Goal: Task Accomplishment & Management: Manage account settings

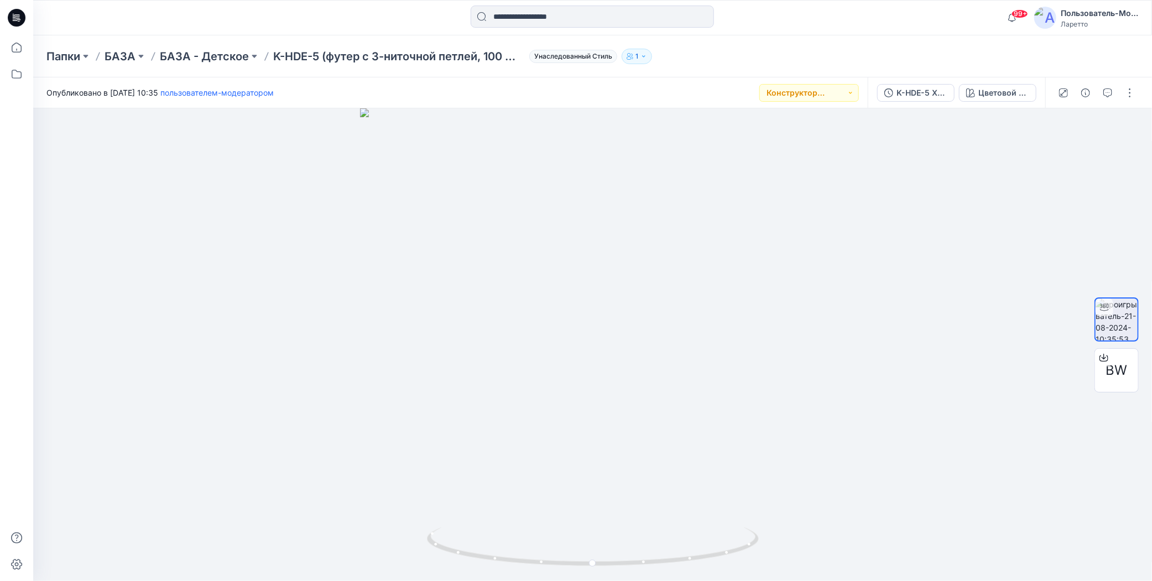
click at [16, 18] on icon at bounding box center [18, 18] width 4 height 1
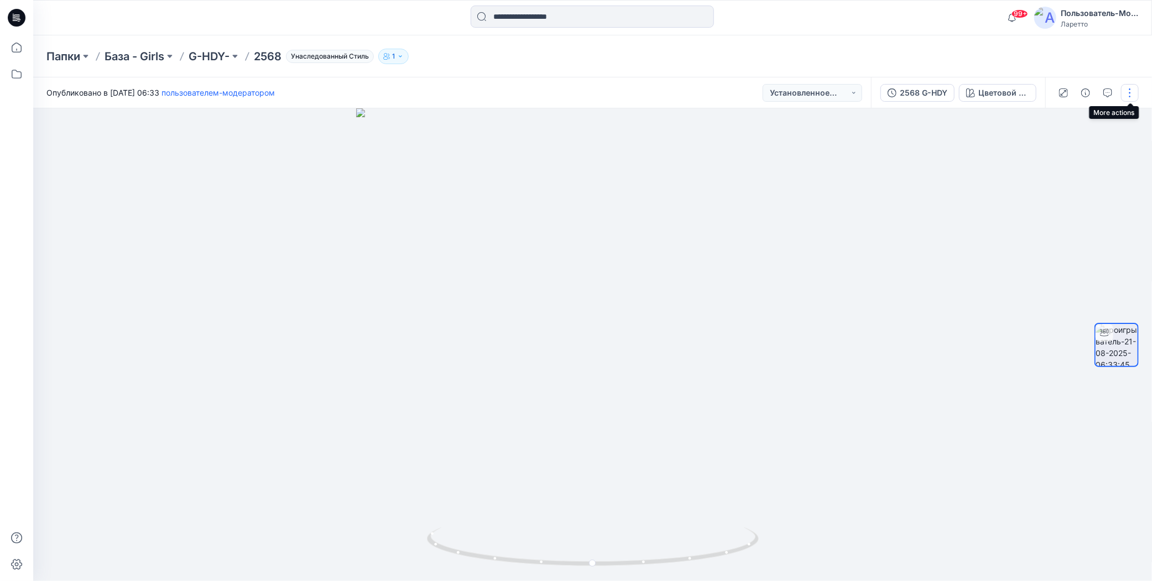
click at [1128, 90] on button "button" at bounding box center [1130, 93] width 18 height 18
click at [1051, 118] on button "Edit" at bounding box center [1084, 118] width 102 height 20
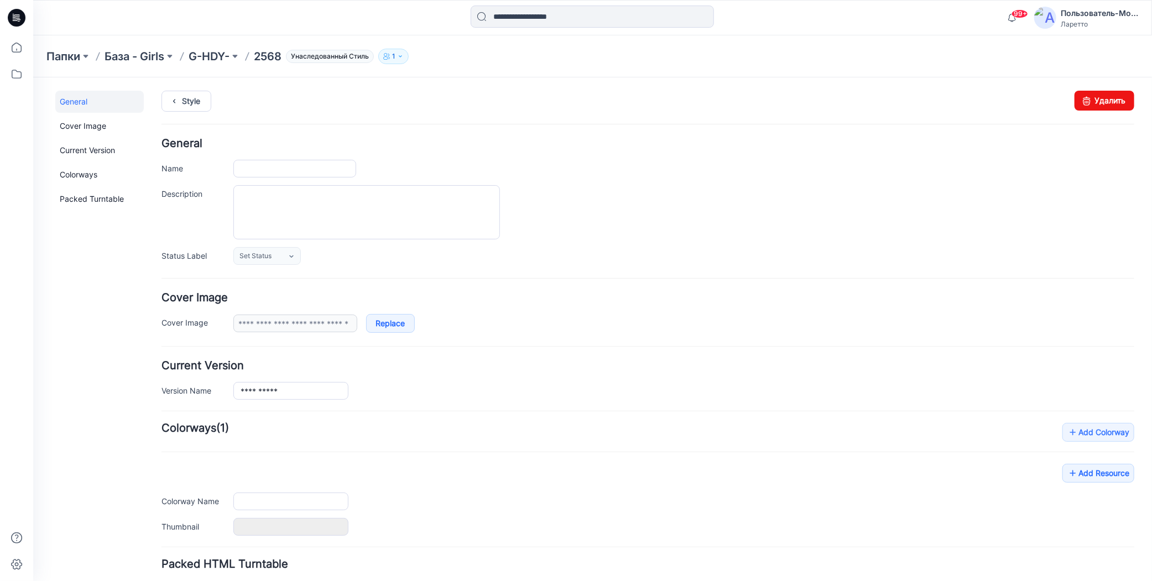
type input "****"
type input "**********"
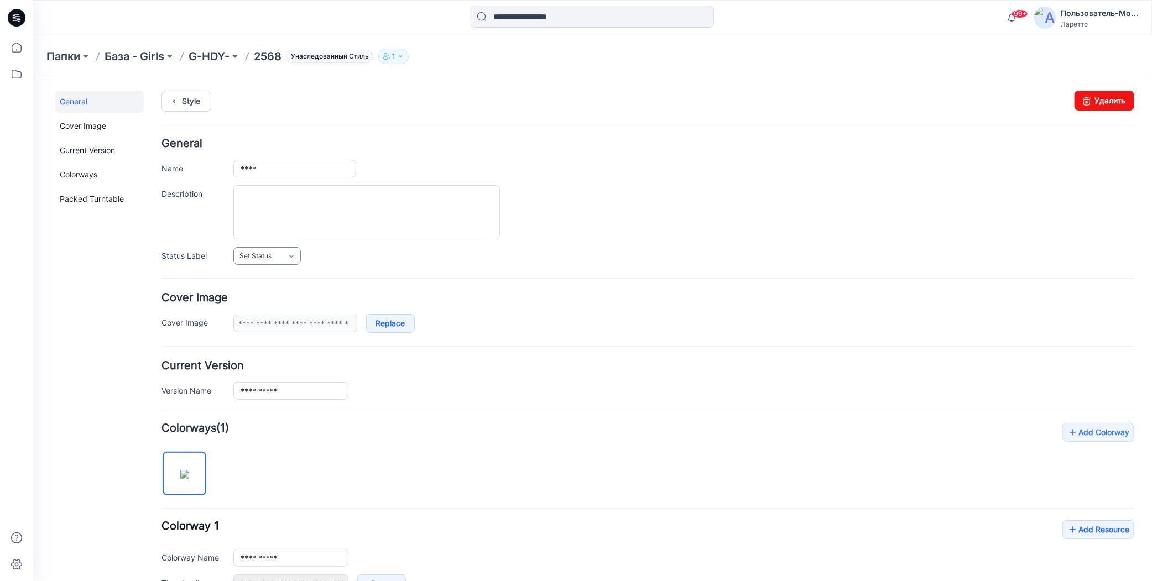
click at [276, 252] on link "Set Status" at bounding box center [266, 256] width 67 height 18
click at [270, 305] on link "Конструктор [PERSON_NAME]" at bounding box center [291, 302] width 110 height 23
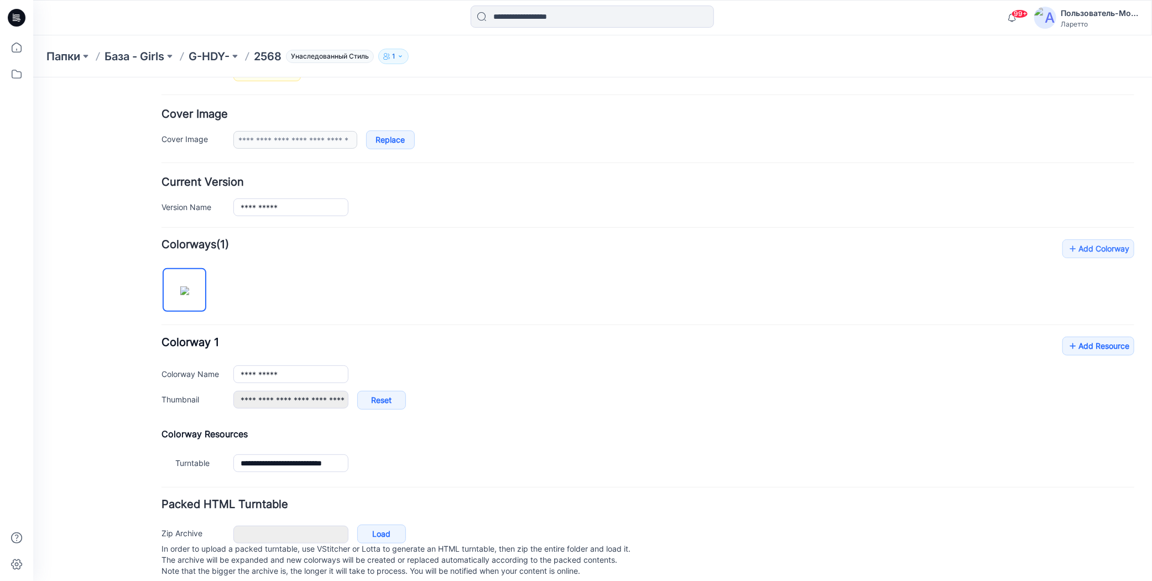
scroll to position [200, 0]
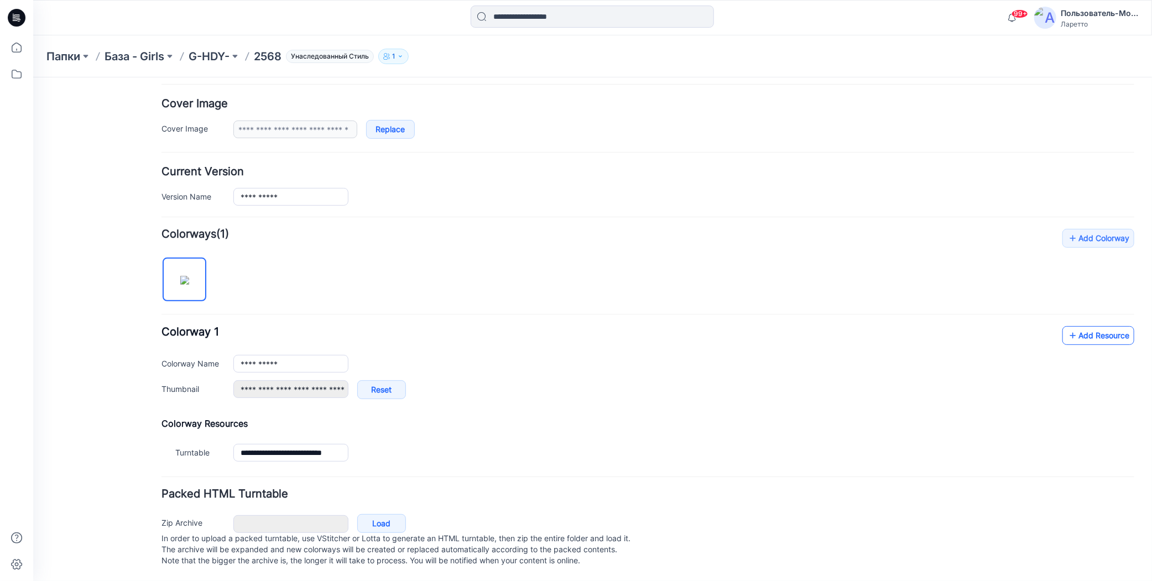
click at [1070, 326] on link "Add Resource" at bounding box center [1098, 335] width 72 height 19
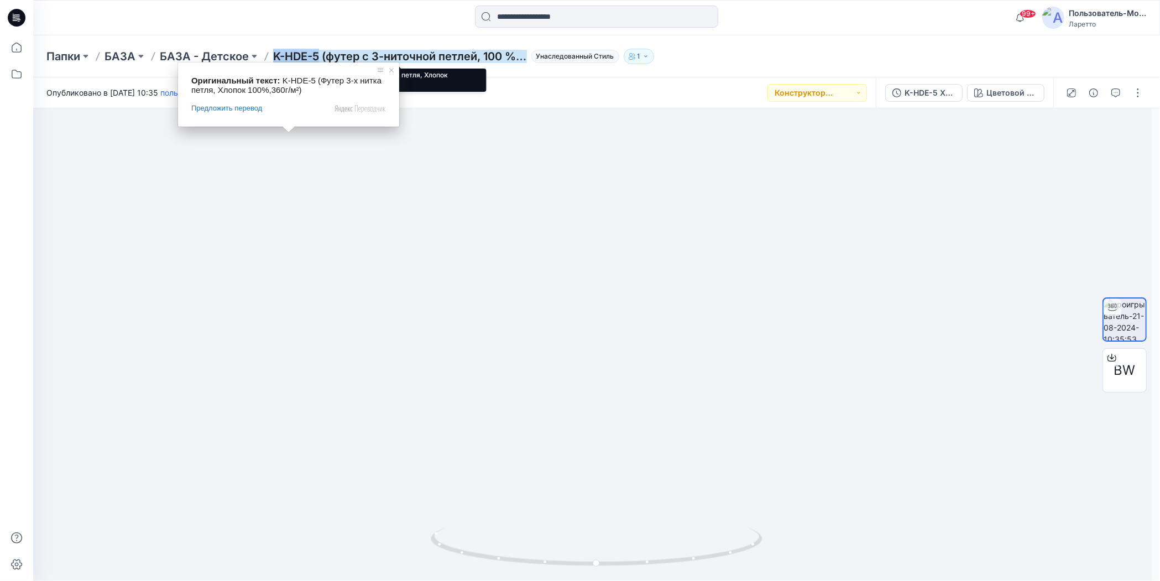
drag, startPoint x: 269, startPoint y: 40, endPoint x: 316, endPoint y: 56, distance: 50.0
click at [316, 56] on div "Папки БАЗА БАЗА - Детское K-HDE-5 (футер с 3-ниточной петлей, 100 % хлопок, 360…" at bounding box center [596, 56] width 1127 height 42
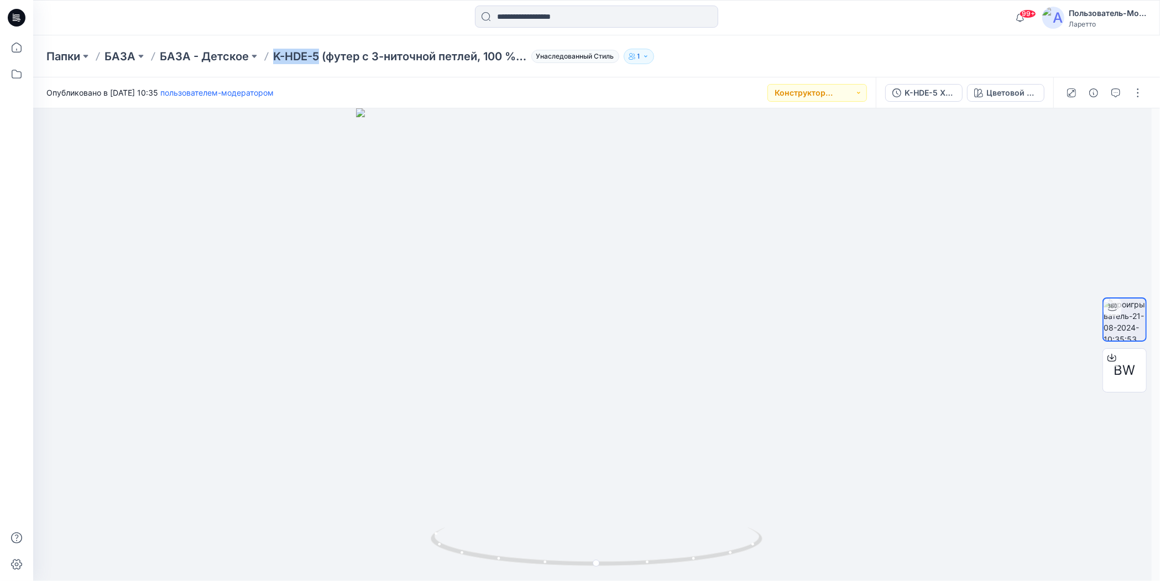
copy ya-tr-span "K-HDE-5"
